Goal: Task Accomplishment & Management: Use online tool/utility

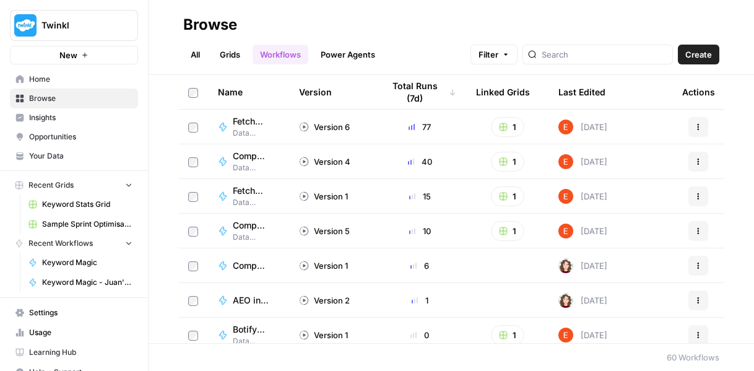
click at [81, 279] on span "Keyword Magic - Juan's Test" at bounding box center [87, 282] width 90 height 11
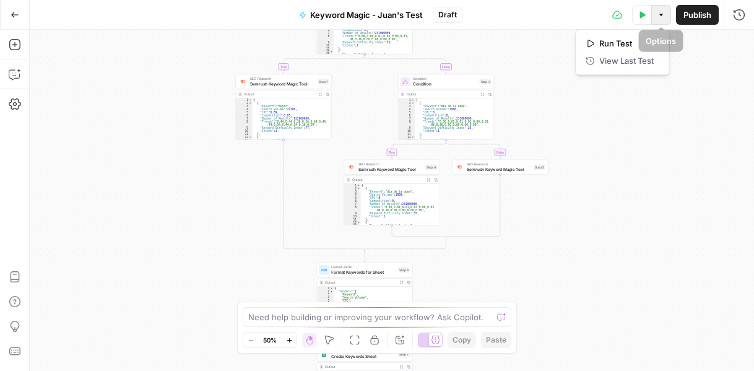
click at [660, 20] on button "Options" at bounding box center [662, 15] width 20 height 20
click at [610, 46] on span "Run Test" at bounding box center [627, 43] width 55 height 12
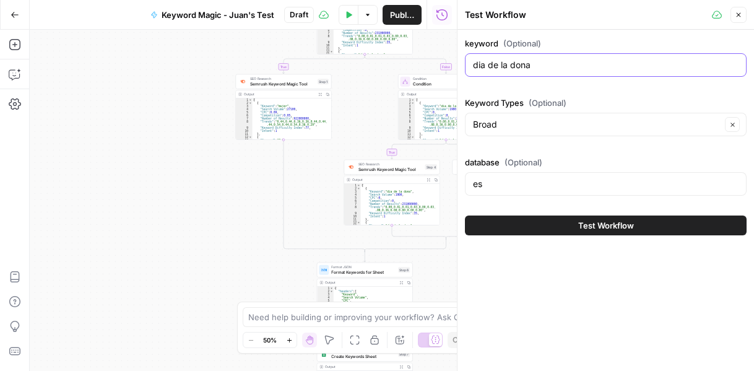
click at [558, 63] on input "dia de la dona" at bounding box center [606, 65] width 266 height 12
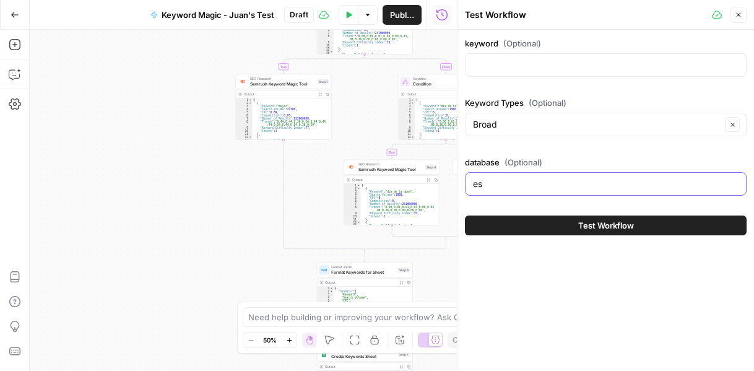
click at [487, 181] on input "es" at bounding box center [606, 184] width 266 height 12
type input "cl"
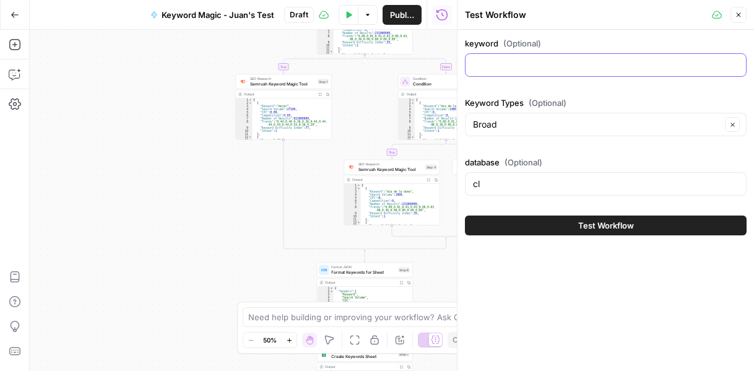
click at [497, 67] on input "keyword (Optional)" at bounding box center [606, 65] width 266 height 12
click at [488, 62] on input "keyword (Optional)" at bounding box center [606, 65] width 266 height 12
type input "d"
type input "la fabula"
click at [558, 219] on button "Test Workflow" at bounding box center [606, 226] width 282 height 20
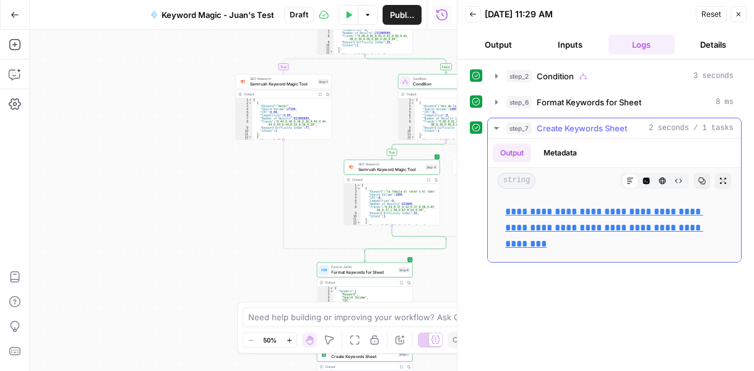
click at [554, 217] on p "**********" at bounding box center [614, 228] width 219 height 48
click at [556, 212] on link "**********" at bounding box center [604, 228] width 198 height 42
click at [569, 43] on button "Inputs" at bounding box center [570, 45] width 67 height 20
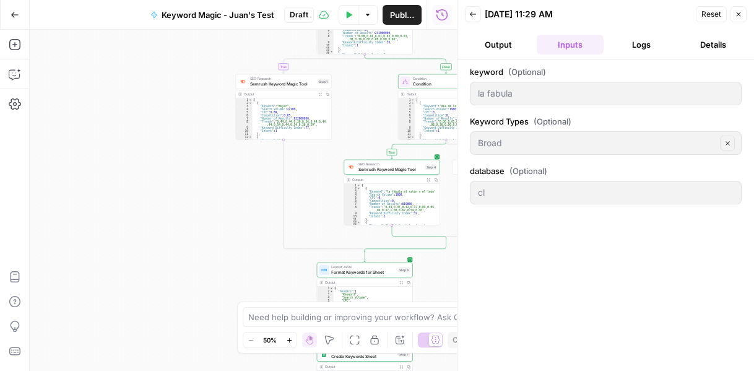
drag, startPoint x: 742, startPoint y: 12, endPoint x: 712, endPoint y: 18, distance: 30.4
click at [712, 18] on div "Reset Close" at bounding box center [721, 14] width 51 height 19
click at [712, 18] on span "Reset" at bounding box center [712, 14] width 20 height 11
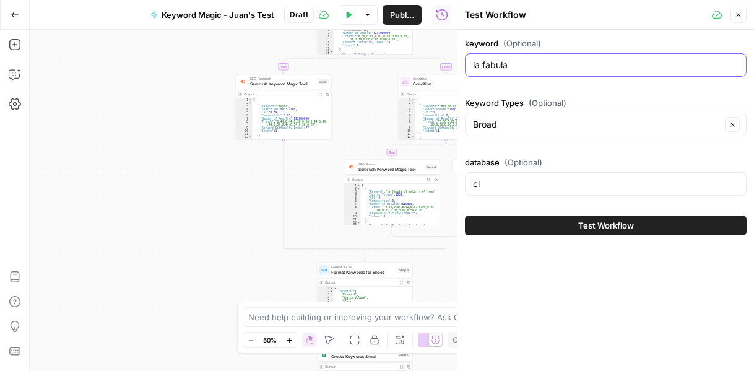
click at [525, 69] on input "la fabula" at bounding box center [606, 65] width 266 height 12
type input "prueba ingles 4 basico"
click at [545, 229] on button "Test Workflow" at bounding box center [606, 226] width 282 height 20
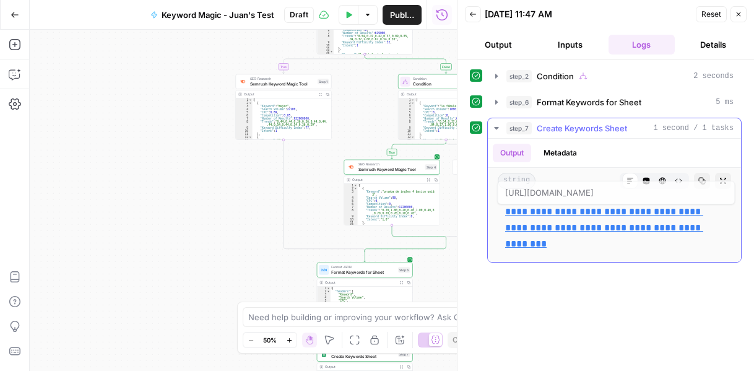
click at [582, 217] on p "**********" at bounding box center [614, 228] width 219 height 48
click at [722, 192] on icon at bounding box center [722, 193] width 7 height 7
click at [741, 15] on icon "button" at bounding box center [738, 14] width 7 height 7
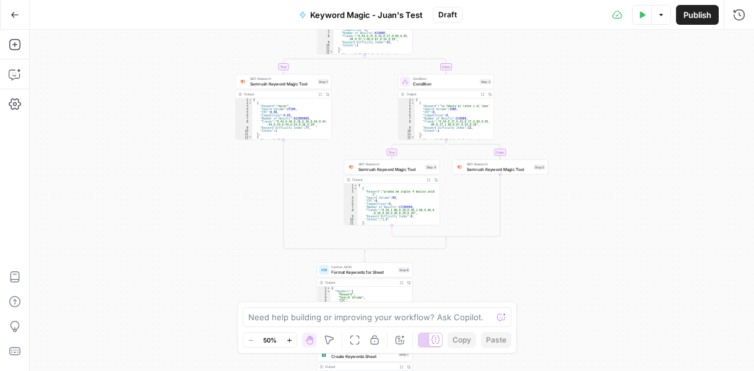
click at [662, 19] on button "Options" at bounding box center [662, 15] width 20 height 20
click at [653, 40] on span "Run Test" at bounding box center [627, 43] width 55 height 12
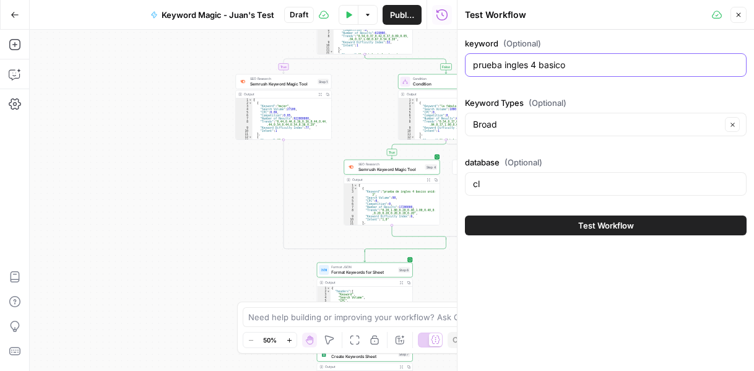
drag, startPoint x: 502, startPoint y: 64, endPoint x: 444, endPoint y: 66, distance: 58.3
click at [444, 66] on body "Twinkl New Home Browse Insights Opportunities Your Data Recent Grids Keyword St…" at bounding box center [377, 185] width 754 height 371
click at [547, 64] on input "prueba ingles 4 basico" at bounding box center [606, 65] width 266 height 12
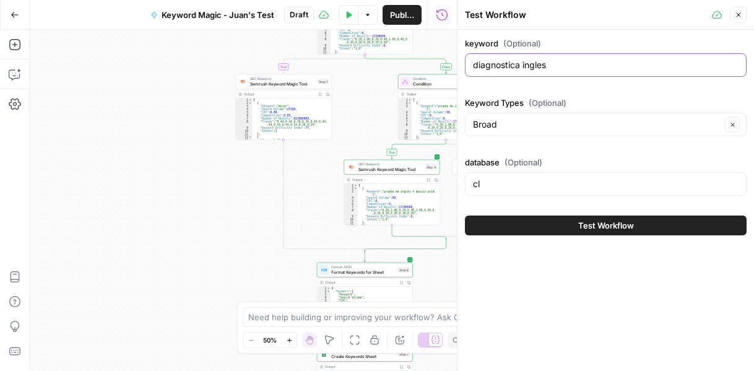
type input "diagnostica ingles"
click at [632, 227] on span "Test Workflow" at bounding box center [607, 225] width 56 height 12
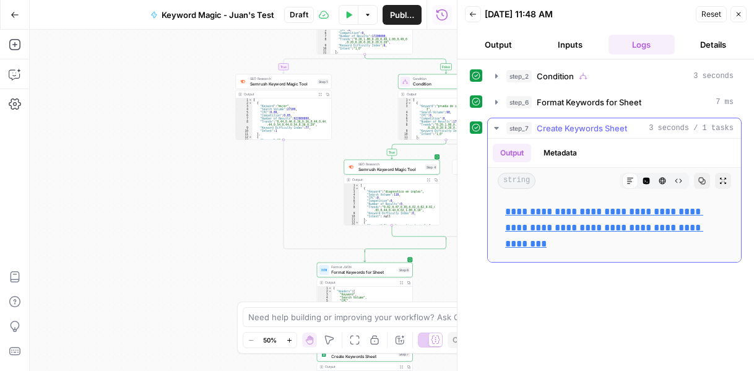
click at [596, 231] on link "**********" at bounding box center [604, 228] width 198 height 42
click at [583, 50] on button "Inputs" at bounding box center [570, 45] width 67 height 20
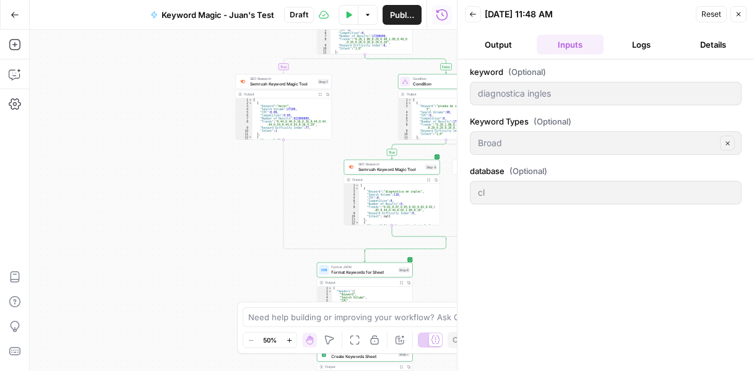
click at [715, 12] on span "Reset" at bounding box center [712, 14] width 20 height 11
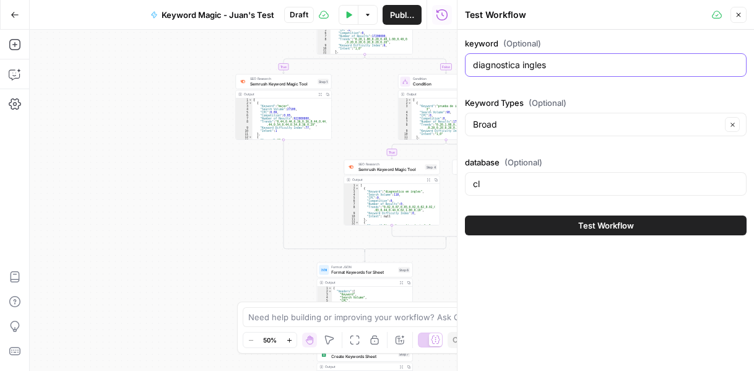
click at [601, 66] on input "diagnostica ingles" at bounding box center [606, 65] width 266 height 12
click at [519, 64] on input "diagnostica ingles" at bounding box center [606, 65] width 266 height 12
click at [550, 69] on input "diagnostico ingles" at bounding box center [606, 65] width 266 height 12
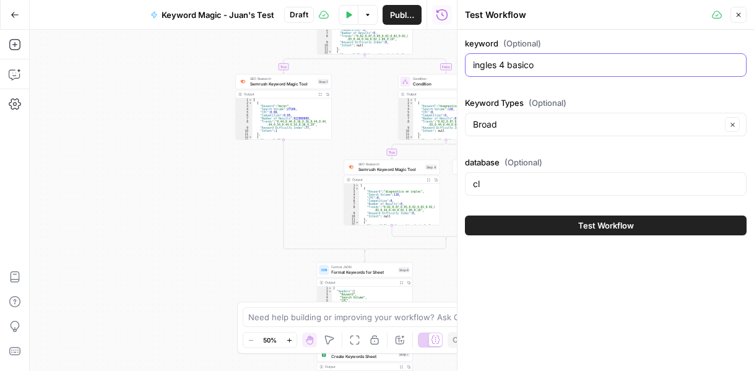
type input "ingles 4 basico"
click at [531, 225] on button "Test Workflow" at bounding box center [606, 226] width 282 height 20
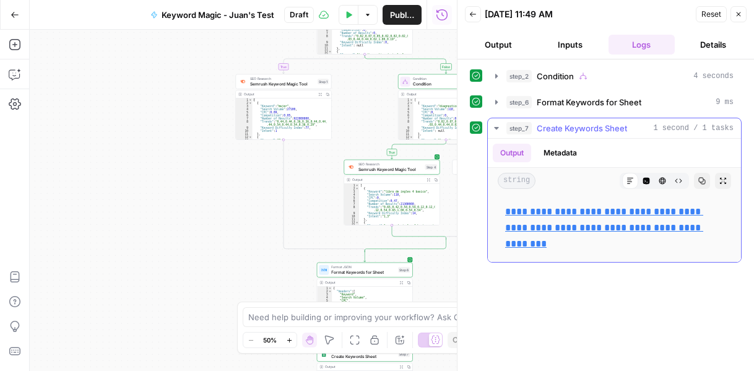
click at [567, 214] on link "**********" at bounding box center [604, 228] width 198 height 42
click at [738, 14] on icon "button" at bounding box center [738, 14] width 7 height 7
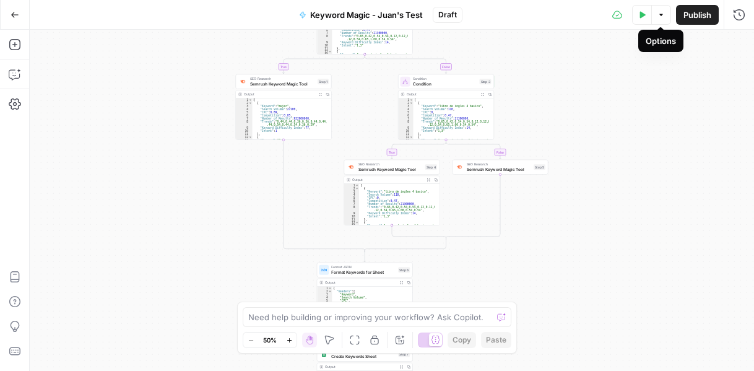
click at [663, 17] on icon "button" at bounding box center [661, 14] width 7 height 7
click at [644, 38] on span "Run Test" at bounding box center [627, 43] width 55 height 12
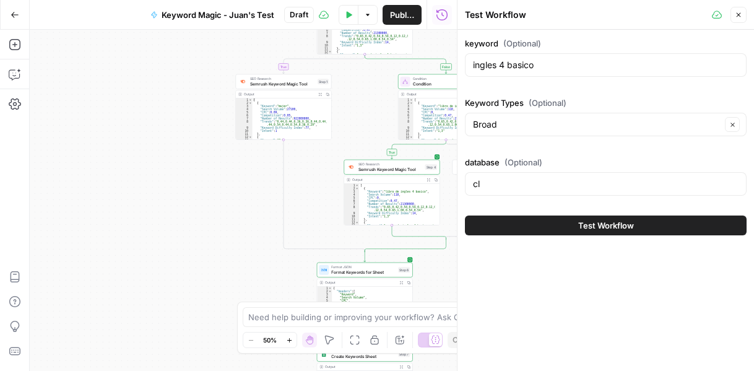
click at [535, 71] on div "ingles 4 basico" at bounding box center [606, 65] width 282 height 24
click at [528, 66] on input "ingles 4 basico" at bounding box center [606, 65] width 266 height 12
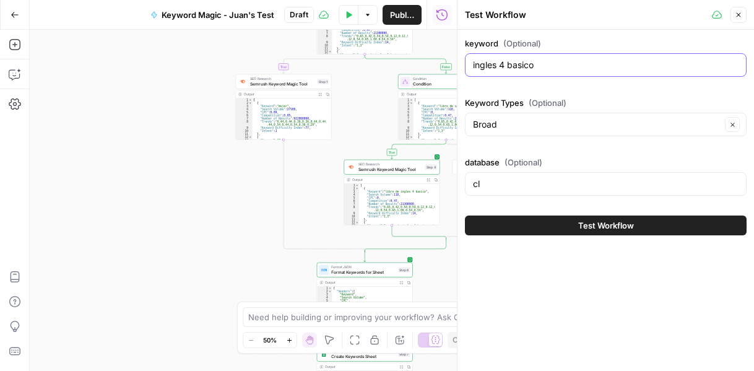
click at [528, 66] on input "ingles 4 basico" at bounding box center [606, 65] width 266 height 12
click at [546, 64] on input "ingles 4 basico" at bounding box center [606, 65] width 266 height 12
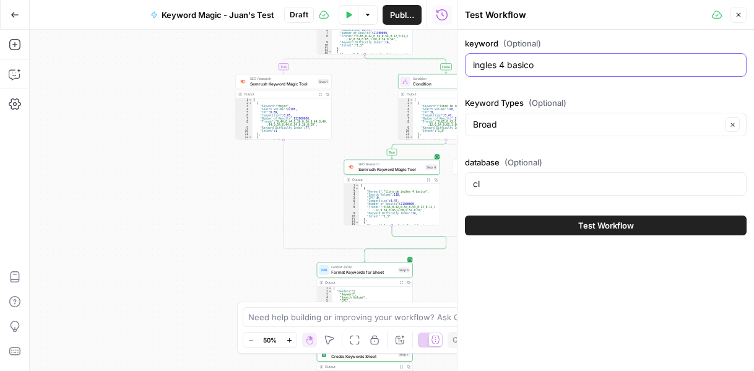
click at [546, 64] on input "ingles 4 basico" at bounding box center [606, 65] width 266 height 12
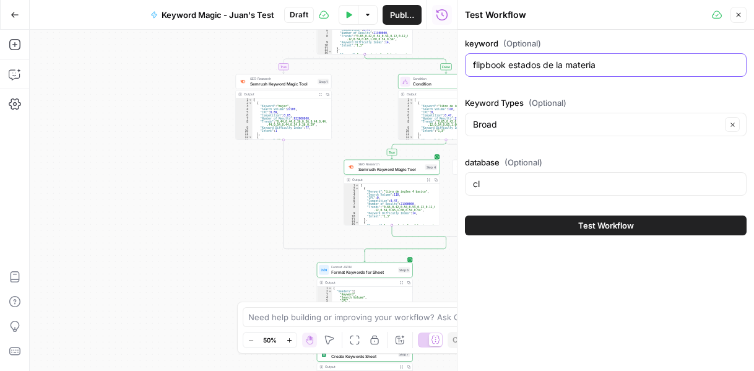
type input "flipbook estados de la materia"
click at [606, 221] on span "Test Workflow" at bounding box center [607, 225] width 56 height 12
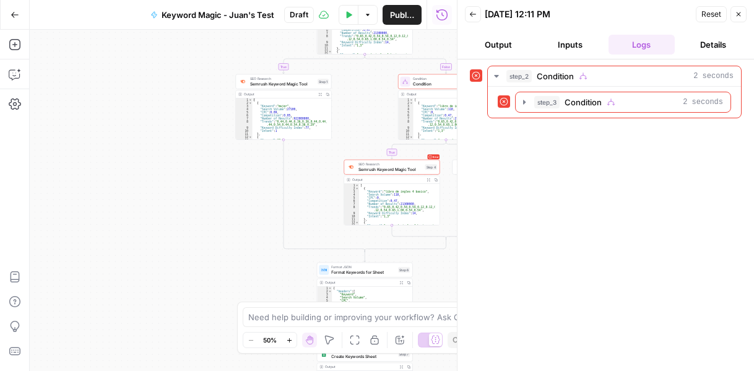
click at [476, 14] on span "Back" at bounding box center [476, 14] width 1 height 1
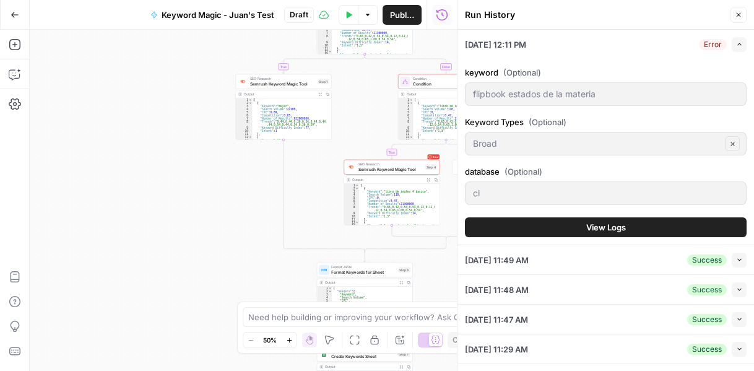
click at [737, 18] on icon "button" at bounding box center [738, 14] width 7 height 7
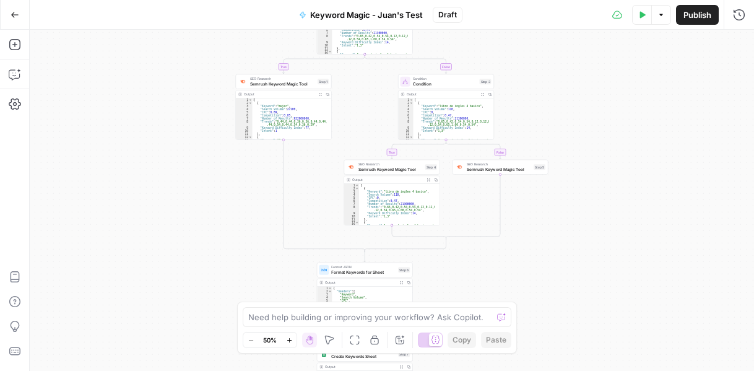
click at [663, 14] on icon "button" at bounding box center [661, 14] width 7 height 7
click at [652, 39] on span "Run Test" at bounding box center [627, 43] width 55 height 12
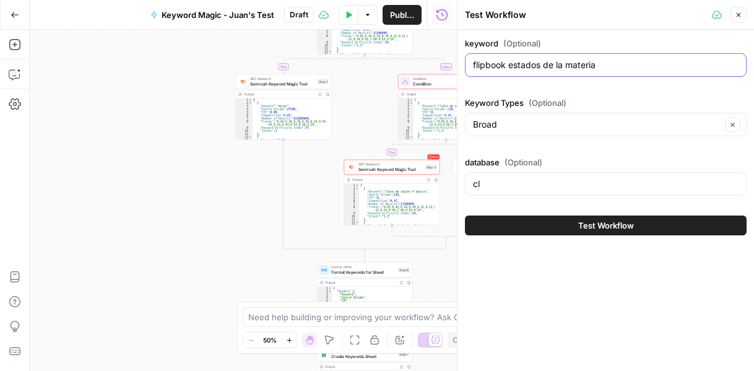
drag, startPoint x: 510, startPoint y: 66, endPoint x: 465, endPoint y: 64, distance: 45.9
click at [465, 64] on div "keyword (Optional) flipbook estados de la materia Keyword Types (Optional) Broa…" at bounding box center [606, 136] width 297 height 213
type input "estados de la materia"
click at [574, 216] on button "Test Workflow" at bounding box center [606, 226] width 282 height 20
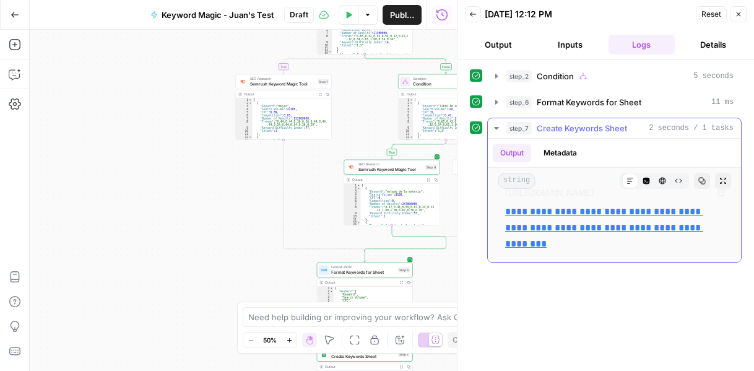
click at [570, 224] on link "**********" at bounding box center [604, 228] width 198 height 42
